Goal: Task Accomplishment & Management: Manage account settings

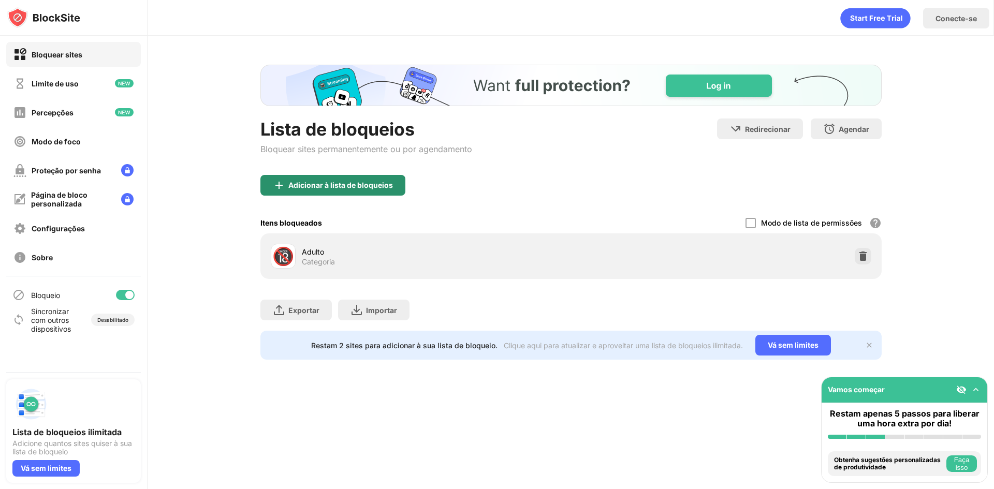
click at [359, 182] on font "Adicionar à lista de bloqueios" at bounding box center [340, 185] width 105 height 9
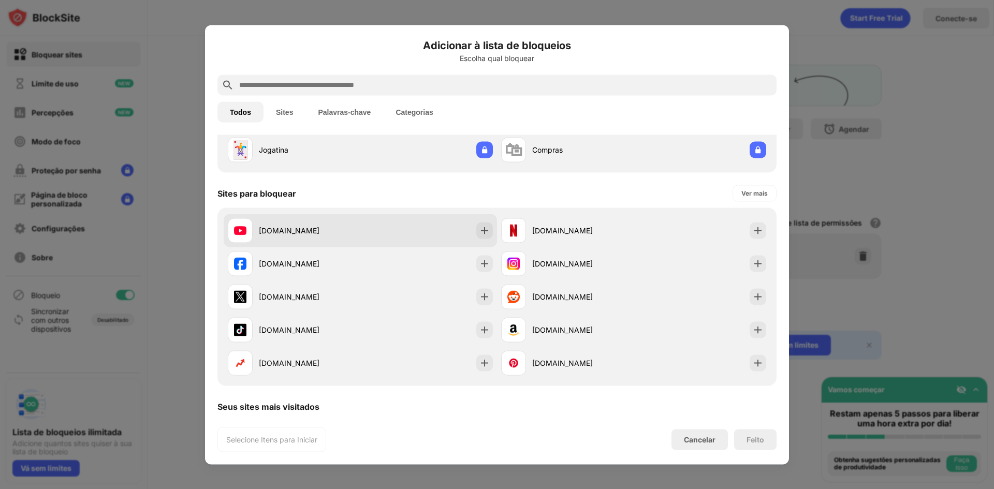
scroll to position [104, 0]
click at [468, 233] on div "[DOMAIN_NAME]" at bounding box center [360, 229] width 273 height 33
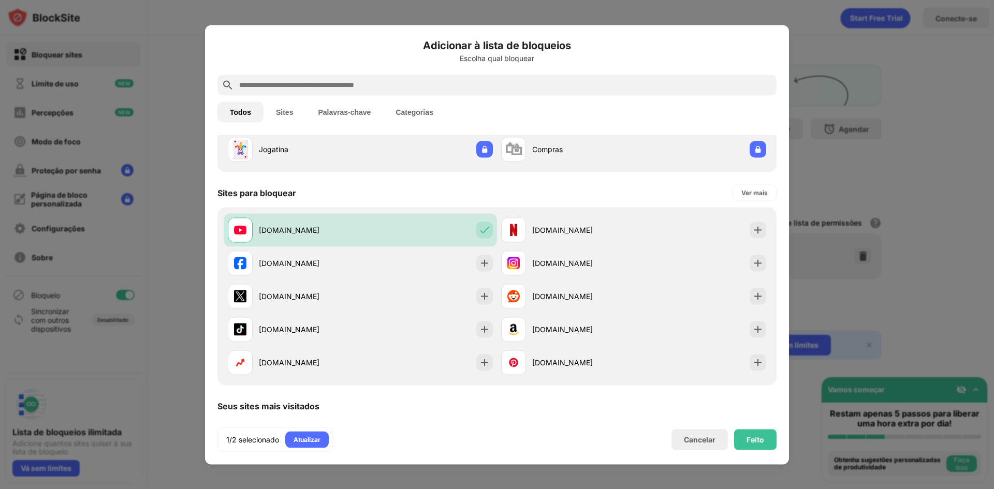
click at [753, 449] on div "1/2 selecionado Atualizar Cancelar Feito" at bounding box center [496, 439] width 559 height 25
click at [748, 425] on div "Adicionar à lista de bloqueios Escolha qual bloquear Todos Sites Palavras-chave…" at bounding box center [496, 244] width 559 height 415
click at [751, 437] on font "Feito" at bounding box center [756, 439] width 18 height 9
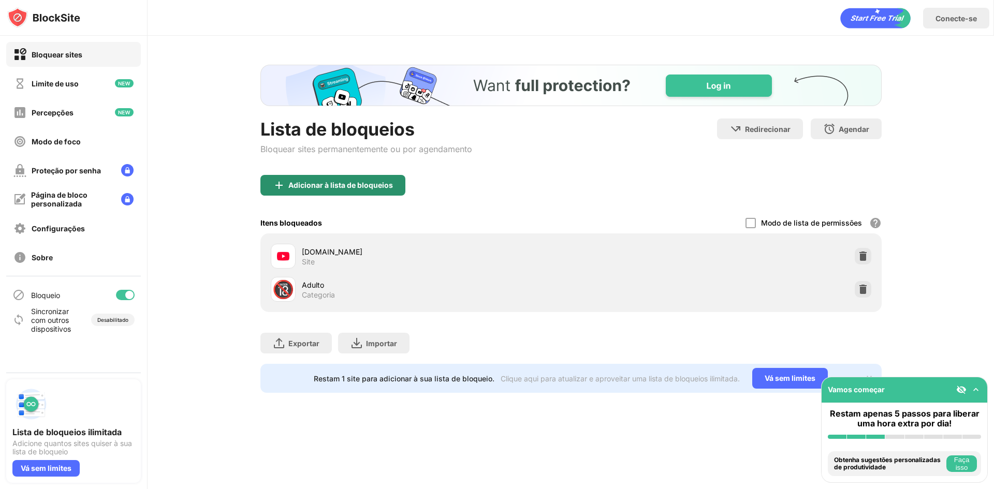
click at [344, 187] on font "Adicionar à lista de bloqueios" at bounding box center [340, 185] width 105 height 9
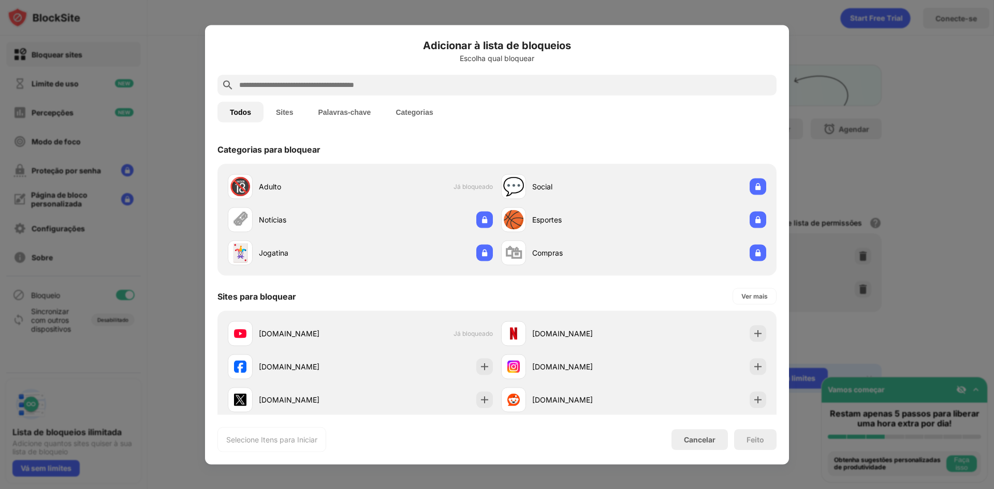
click at [387, 87] on input "text" at bounding box center [505, 85] width 534 height 12
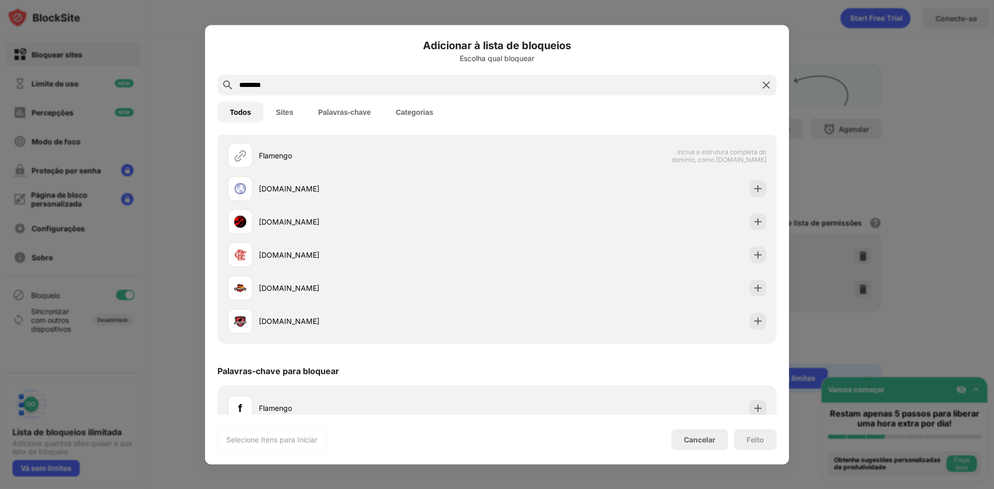
scroll to position [47, 0]
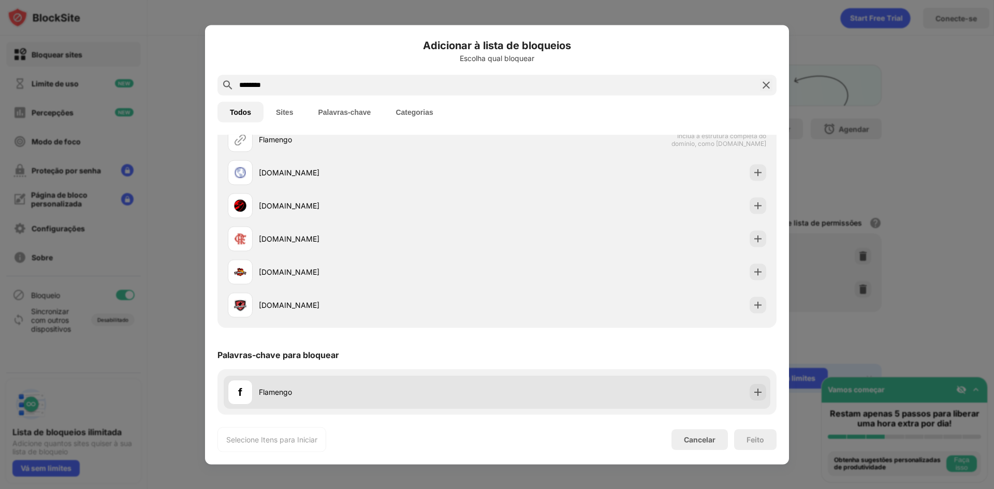
type input "********"
click at [760, 399] on div "f Flamengo" at bounding box center [497, 391] width 547 height 33
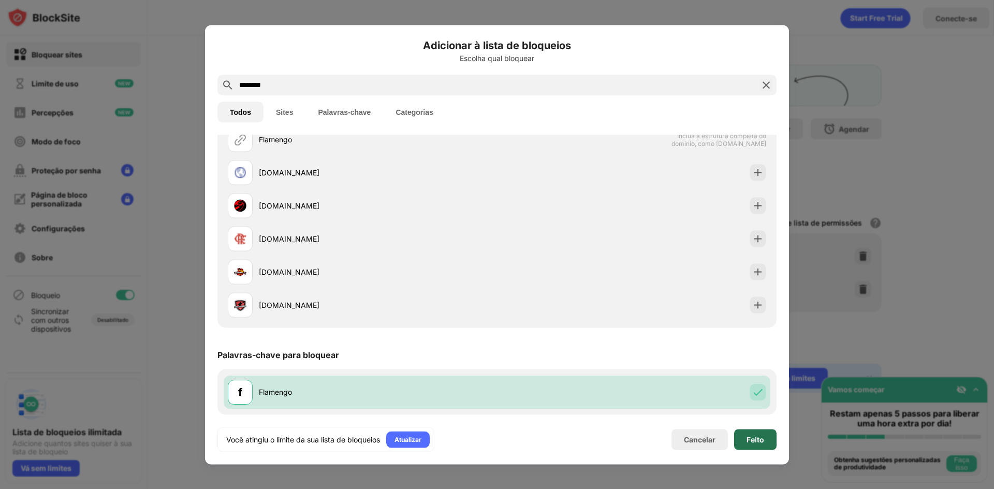
click at [758, 436] on font "Feito" at bounding box center [756, 439] width 18 height 9
